Goal: Task Accomplishment & Management: Use online tool/utility

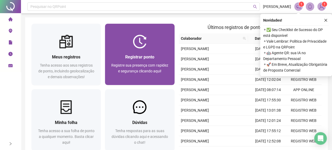
click at [128, 46] on div at bounding box center [139, 42] width 69 height 14
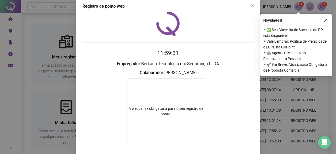
scroll to position [34, 0]
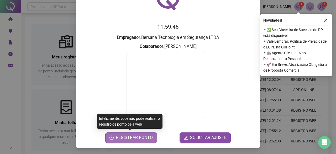
click at [127, 136] on span "REGISTRAR PONTO" at bounding box center [134, 137] width 37 height 6
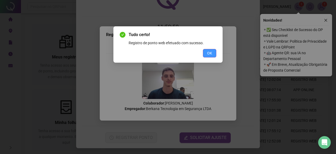
click at [212, 55] on span "OK" at bounding box center [209, 53] width 5 height 6
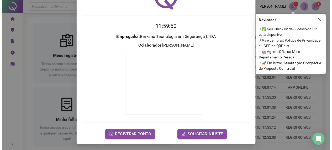
scroll to position [0, 0]
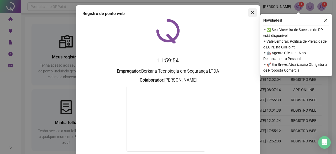
click at [249, 15] on button "Close" at bounding box center [252, 12] width 8 height 8
